Goal: Navigation & Orientation: Find specific page/section

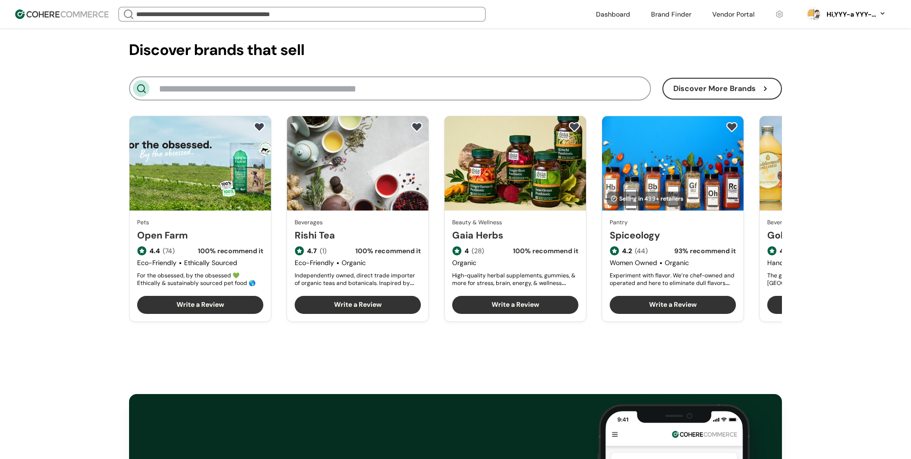
scroll to position [1230, 0]
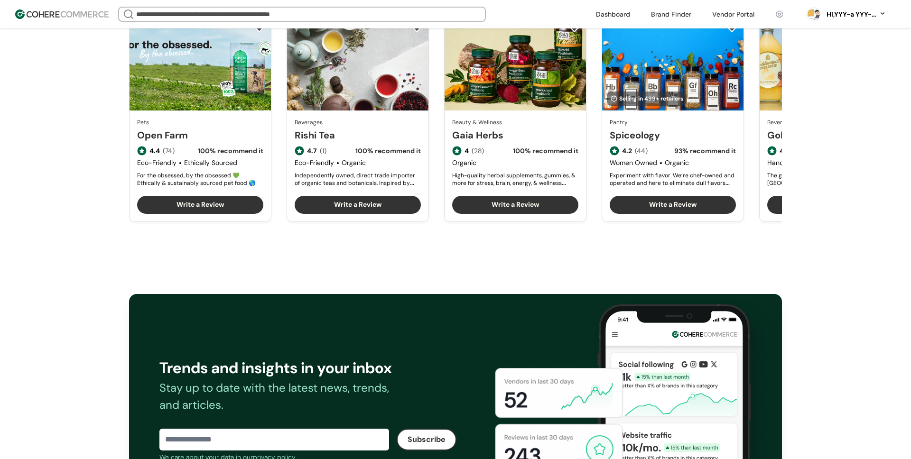
click at [656, 15] on link at bounding box center [671, 14] width 52 height 14
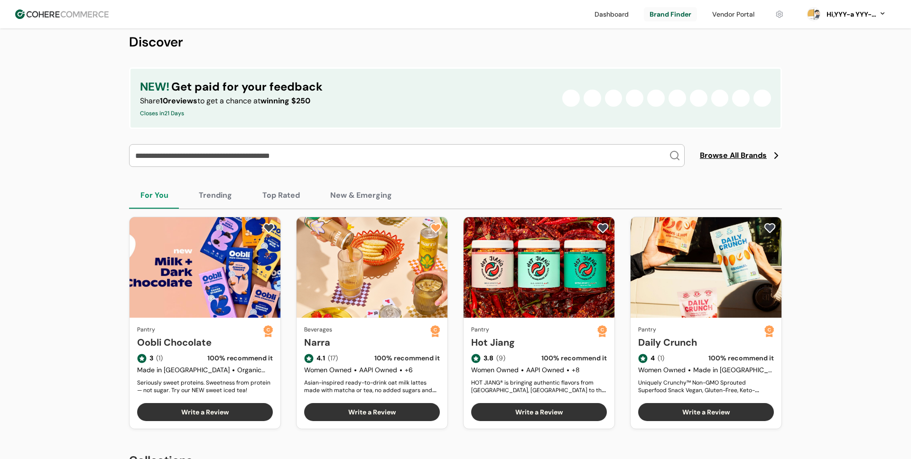
scroll to position [135, 0]
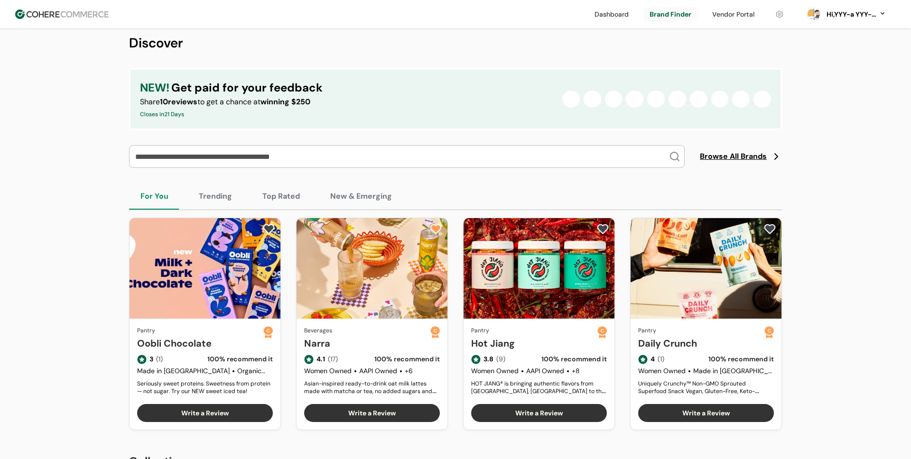
click at [618, 11] on link at bounding box center [612, 14] width 46 height 14
